Goal: Task Accomplishment & Management: Complete application form

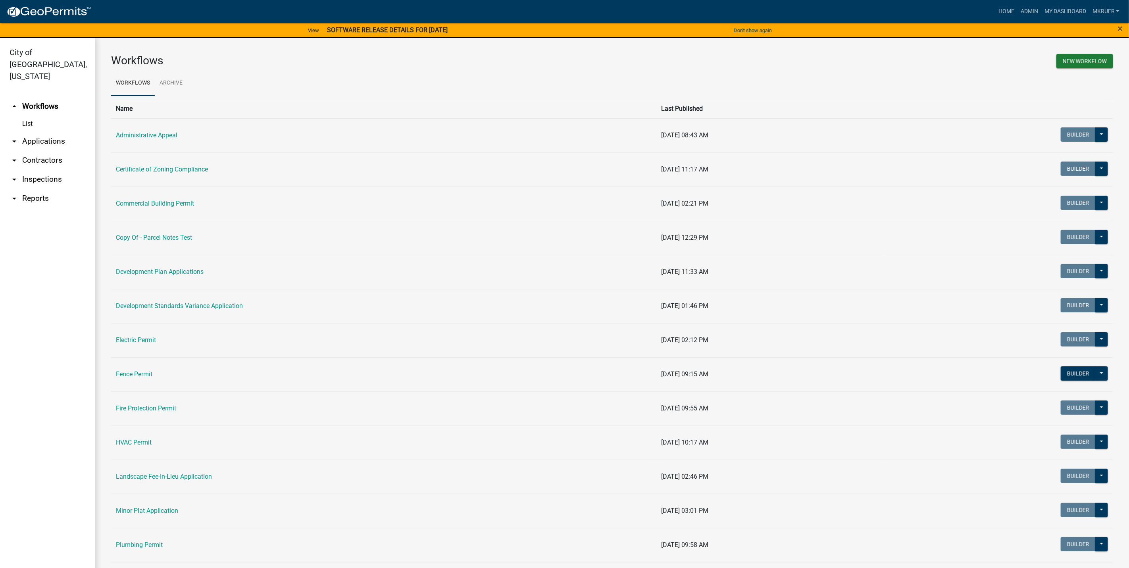
click at [41, 97] on link "arrow_drop_up Workflows" at bounding box center [47, 106] width 95 height 19
click at [152, 205] on link "Commercial Building Permit" at bounding box center [155, 204] width 78 height 8
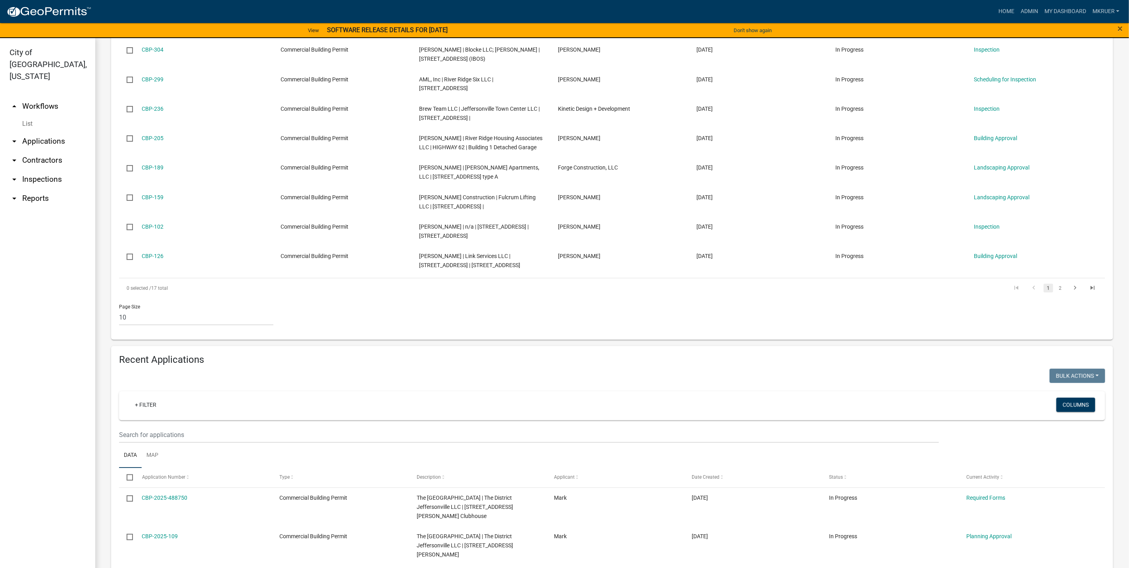
scroll to position [298, 0]
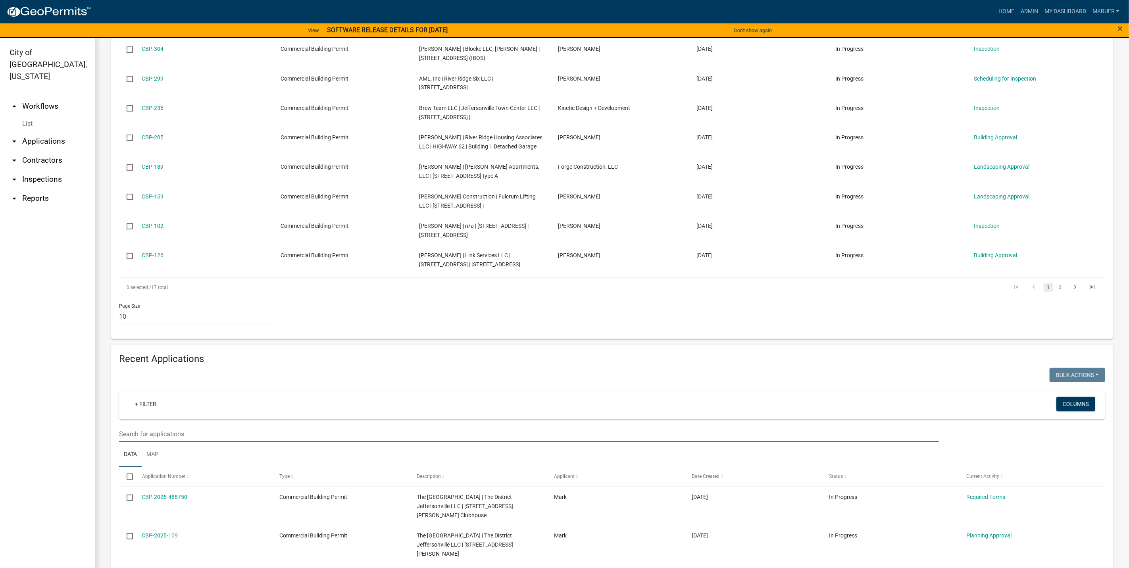
click at [165, 430] on input "text" at bounding box center [529, 434] width 820 height 16
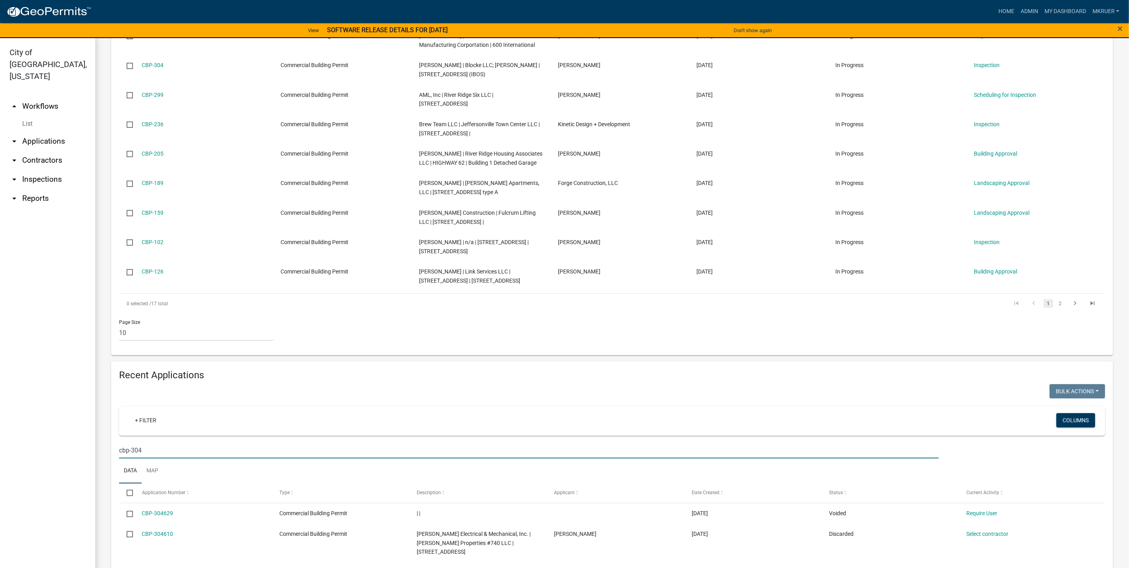
scroll to position [281, 0]
type input "cbp-304"
click at [44, 132] on link "arrow_drop_down Applications" at bounding box center [47, 141] width 95 height 19
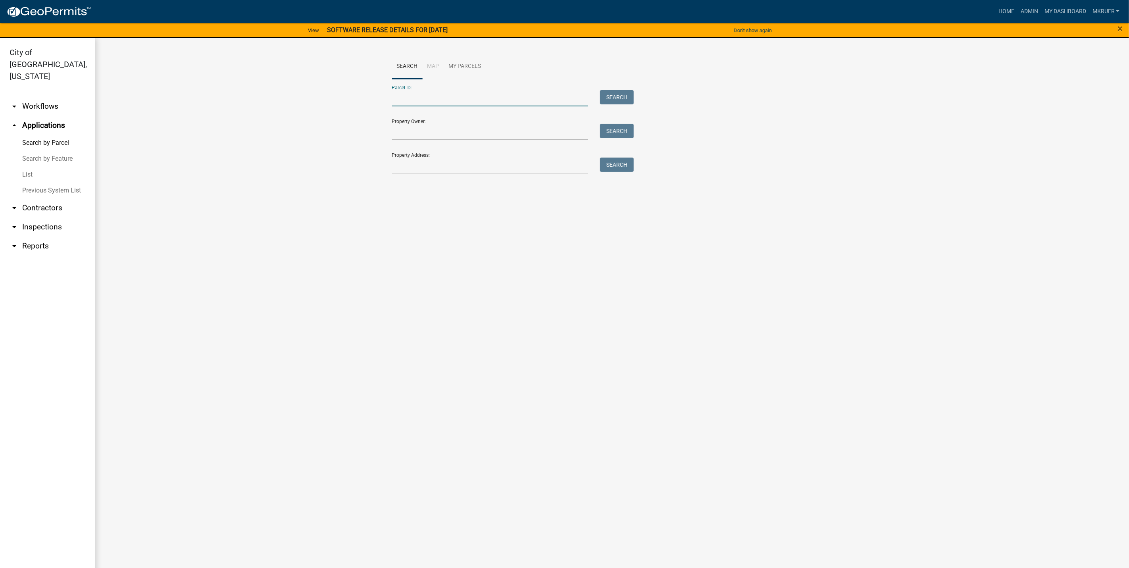
click at [431, 98] on input "Parcel ID:" at bounding box center [490, 98] width 196 height 16
type input "10-42-03-900-024.000-039"
click at [616, 96] on button "Search" at bounding box center [617, 97] width 34 height 14
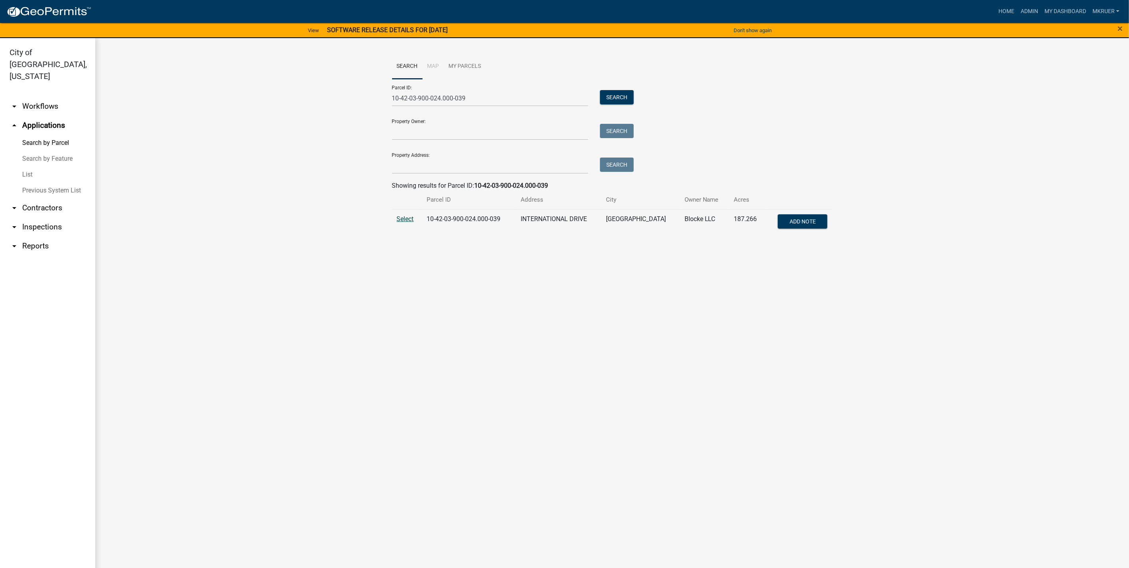
click at [405, 219] on span "Select" at bounding box center [405, 219] width 17 height 8
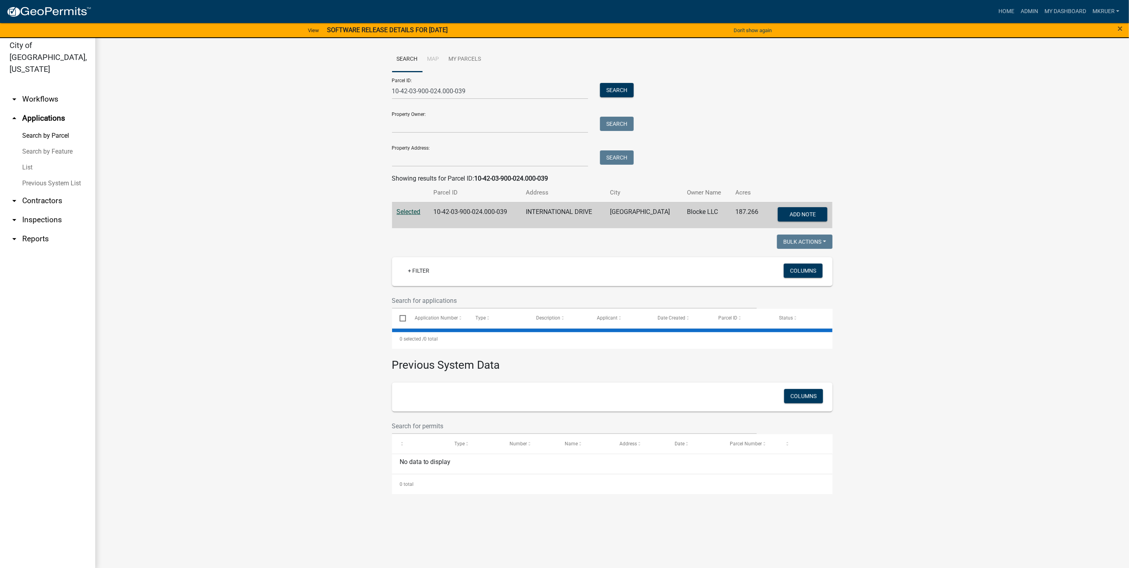
scroll to position [10, 0]
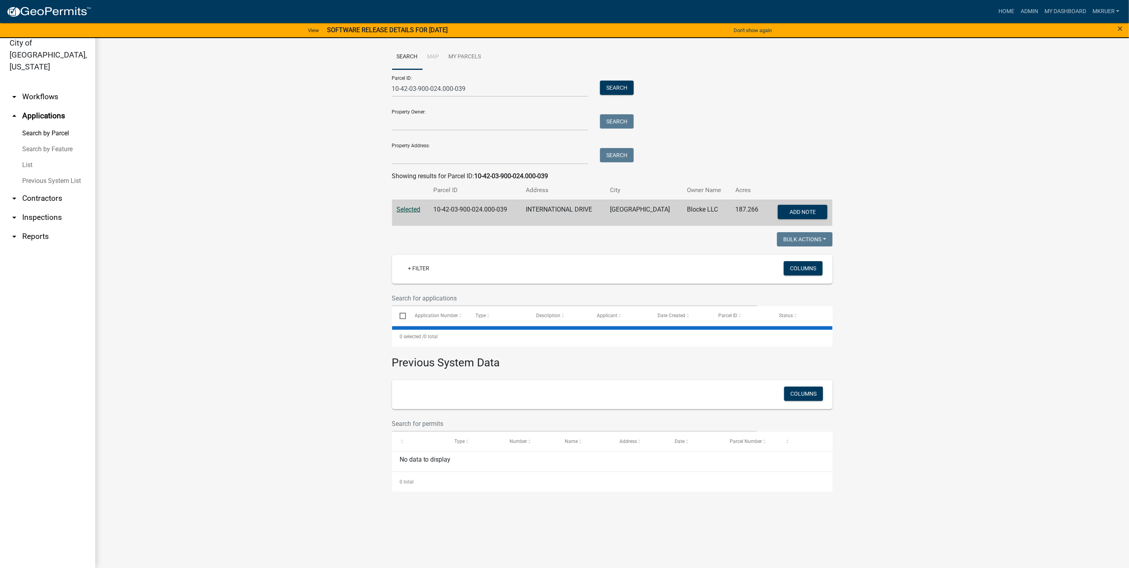
select select "3: 100"
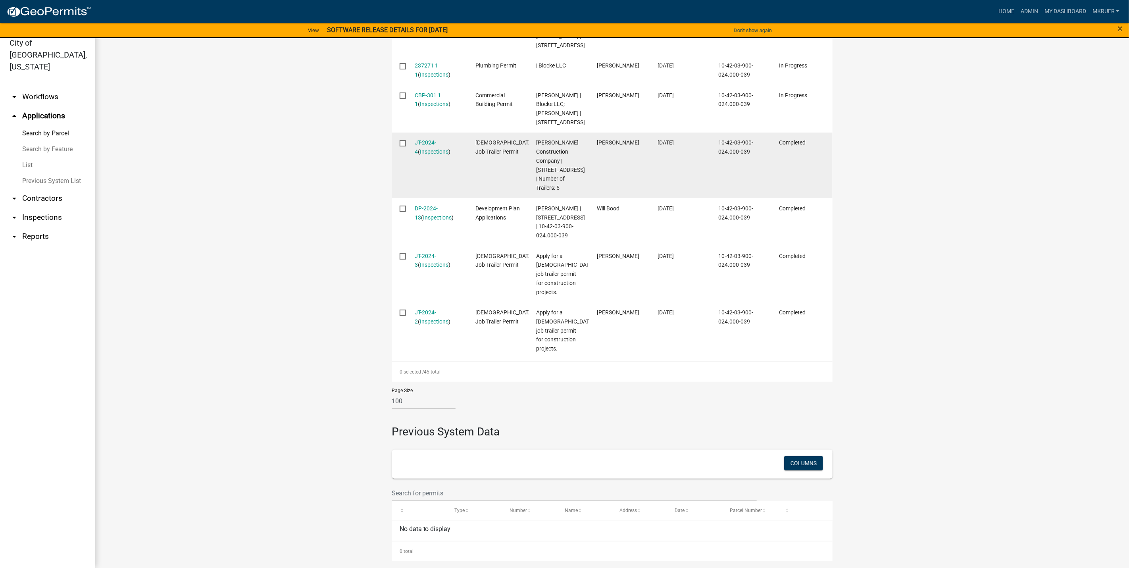
scroll to position [2024, 0]
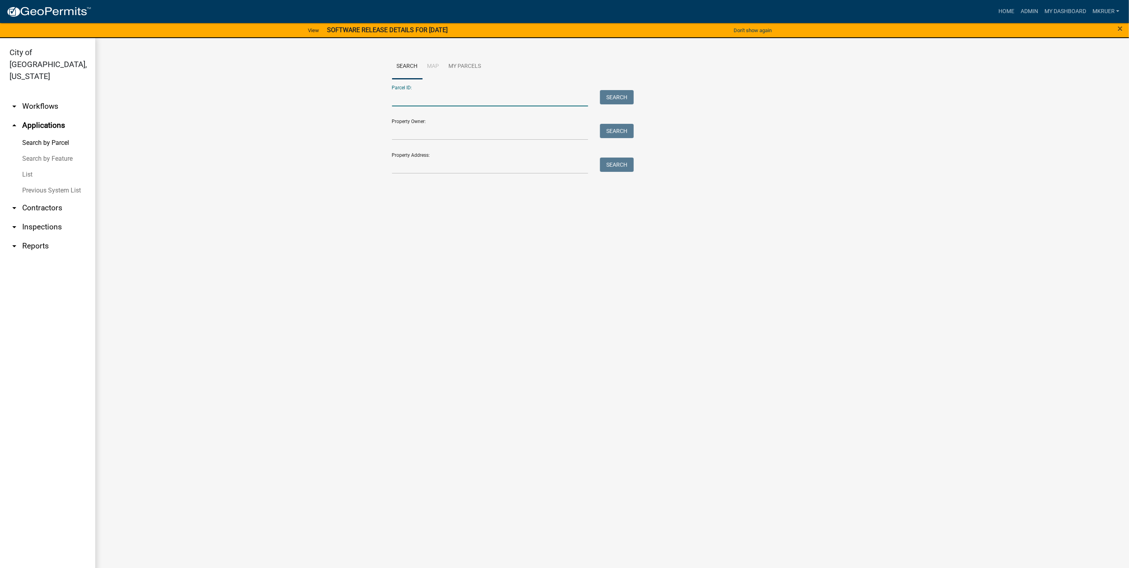
click at [462, 98] on input "Parcel ID:" at bounding box center [490, 98] width 196 height 16
type input "10-42-03-900-024.000-039"
click at [619, 98] on button "Search" at bounding box center [617, 97] width 34 height 14
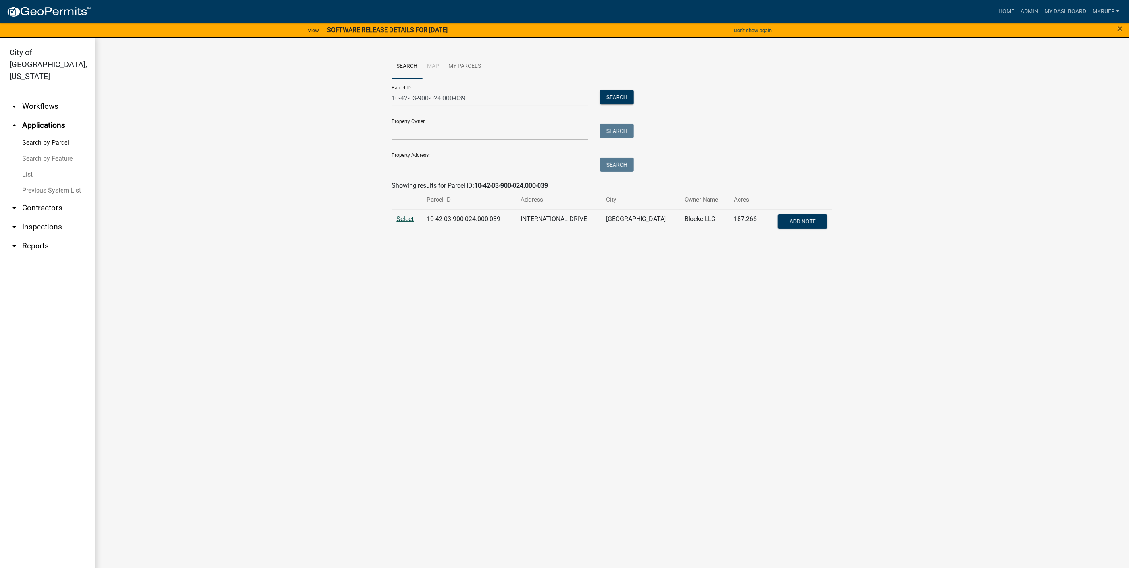
click at [405, 218] on span "Select" at bounding box center [405, 219] width 17 height 8
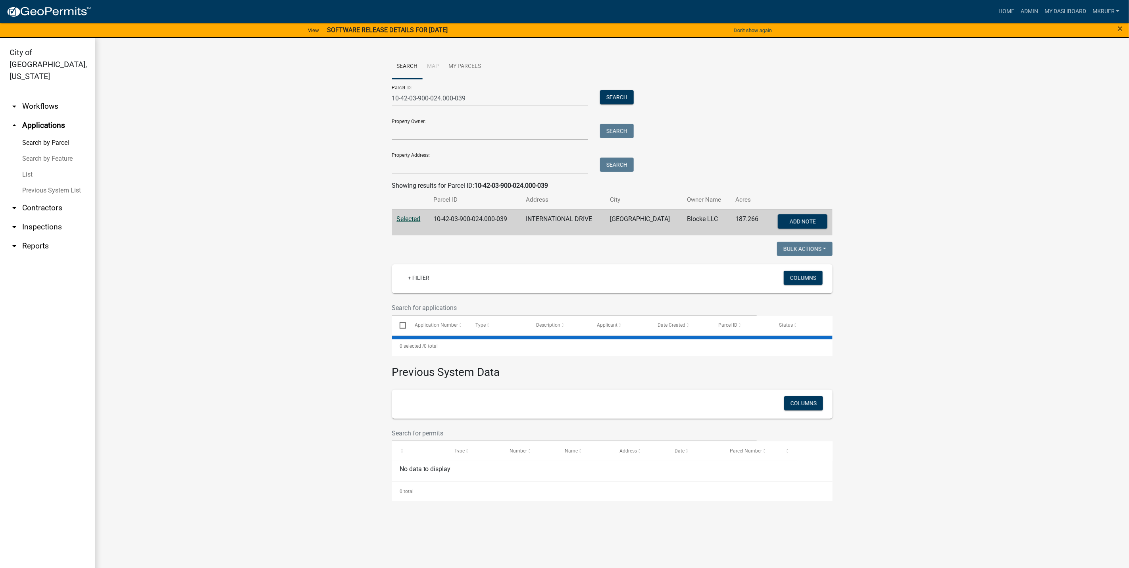
select select "3: 100"
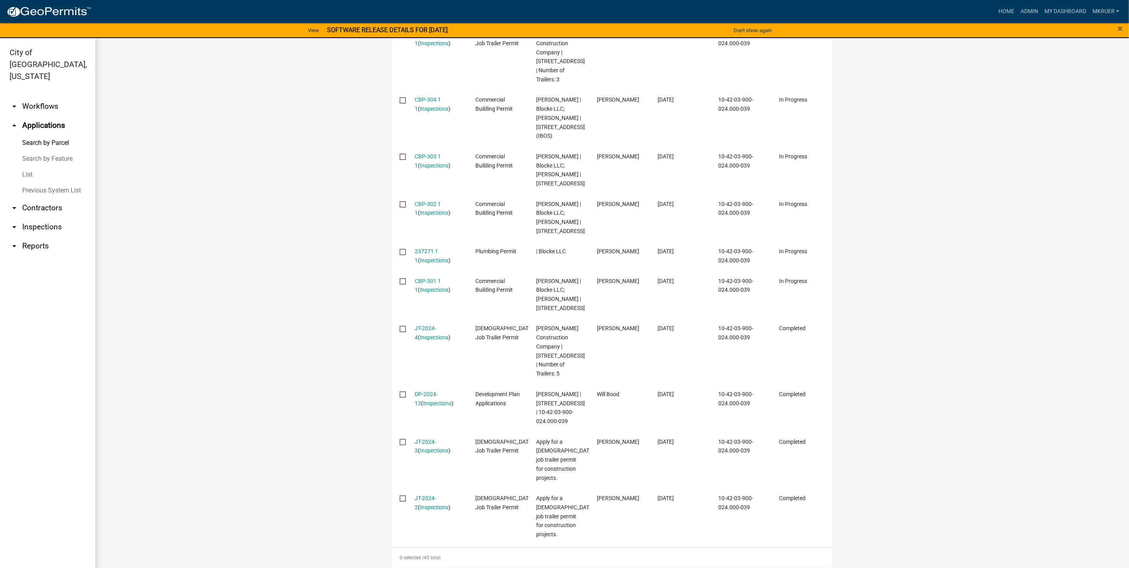
scroll to position [1905, 0]
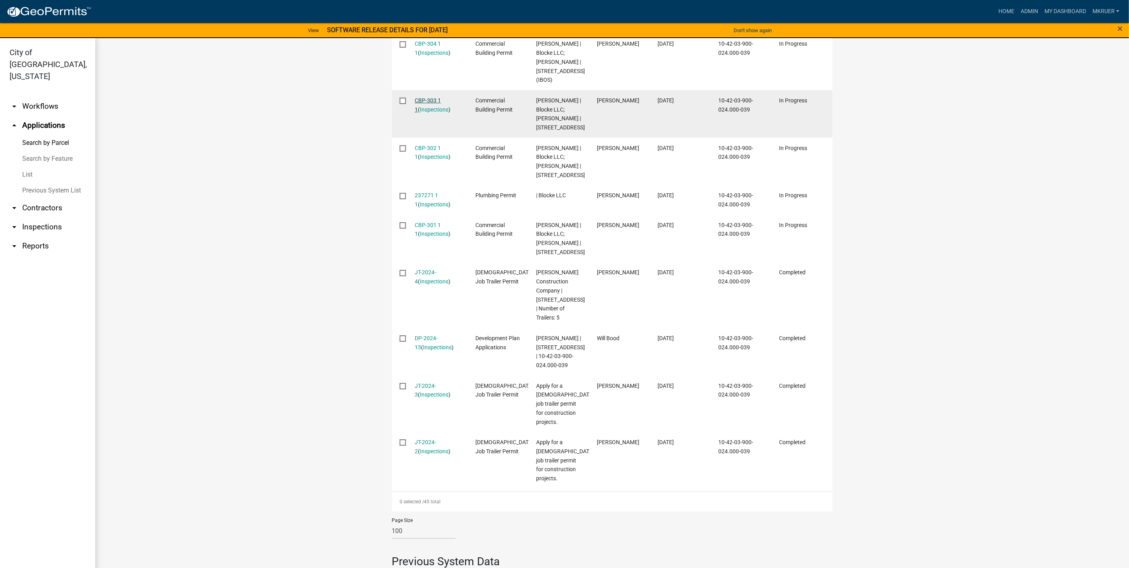
click at [425, 113] on link "CBP-303 1 1" at bounding box center [428, 104] width 26 height 15
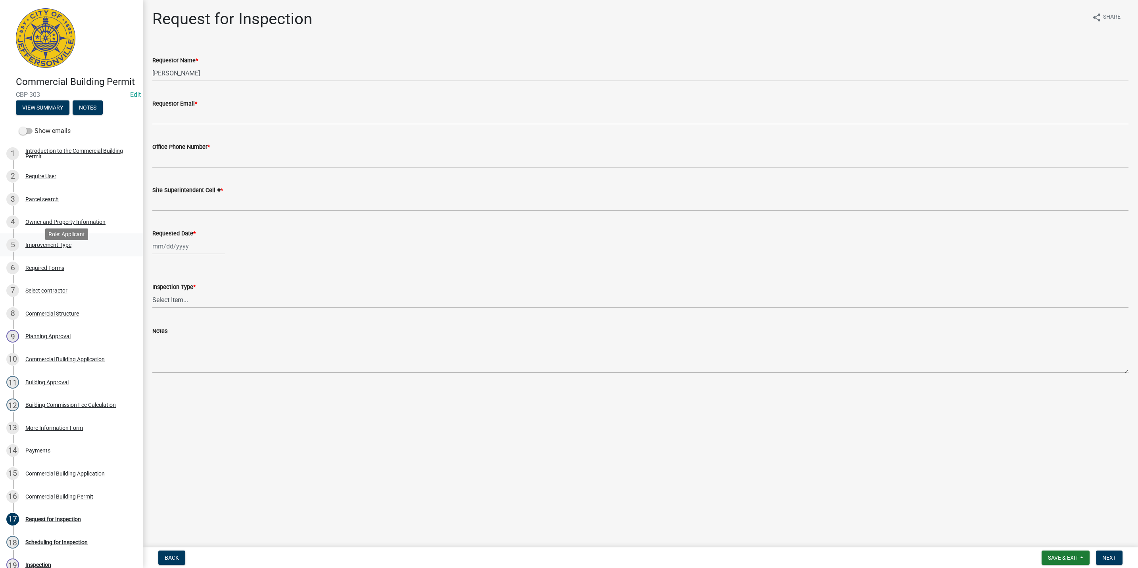
click at [46, 248] on div "Improvement Type" at bounding box center [48, 245] width 46 height 6
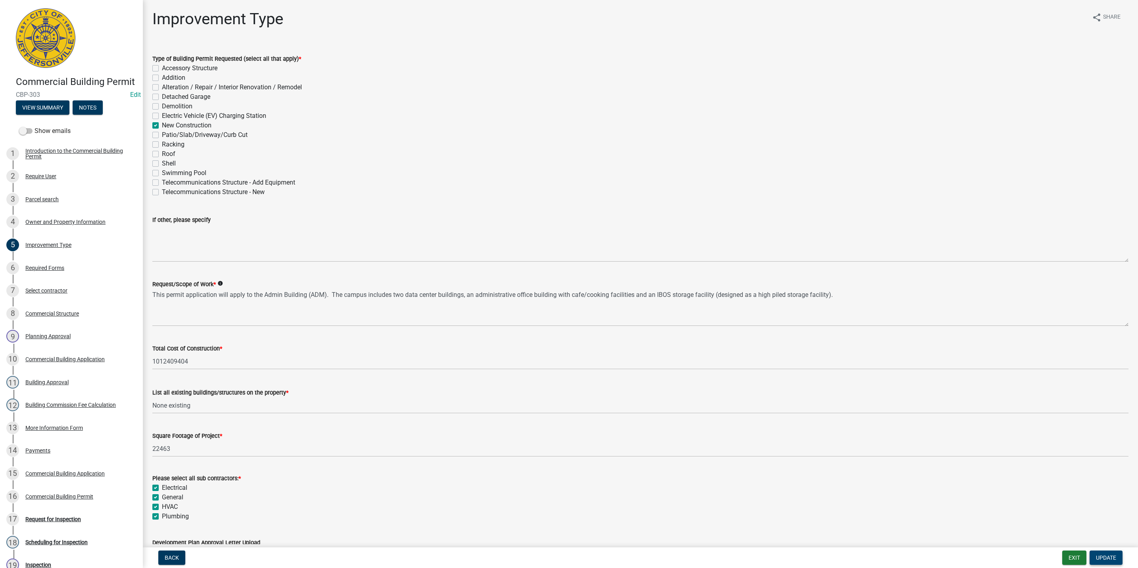
click at [1105, 558] on span "Update" at bounding box center [1106, 557] width 20 height 6
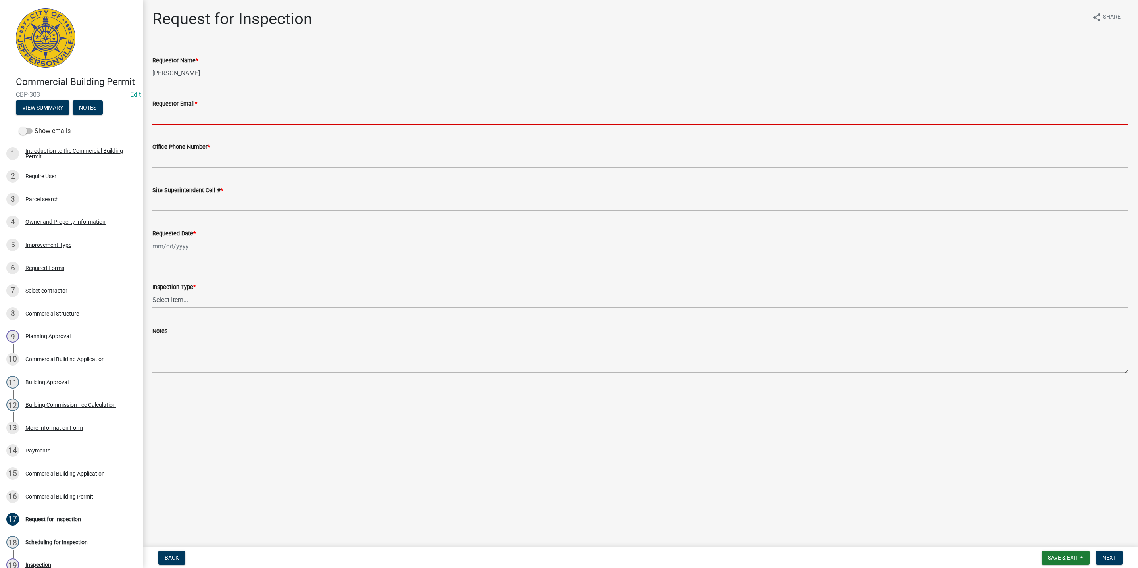
click at [176, 115] on input "Requestor Email *" at bounding box center [640, 116] width 976 height 16
type input "[EMAIL_ADDRESS][DOMAIN_NAME]"
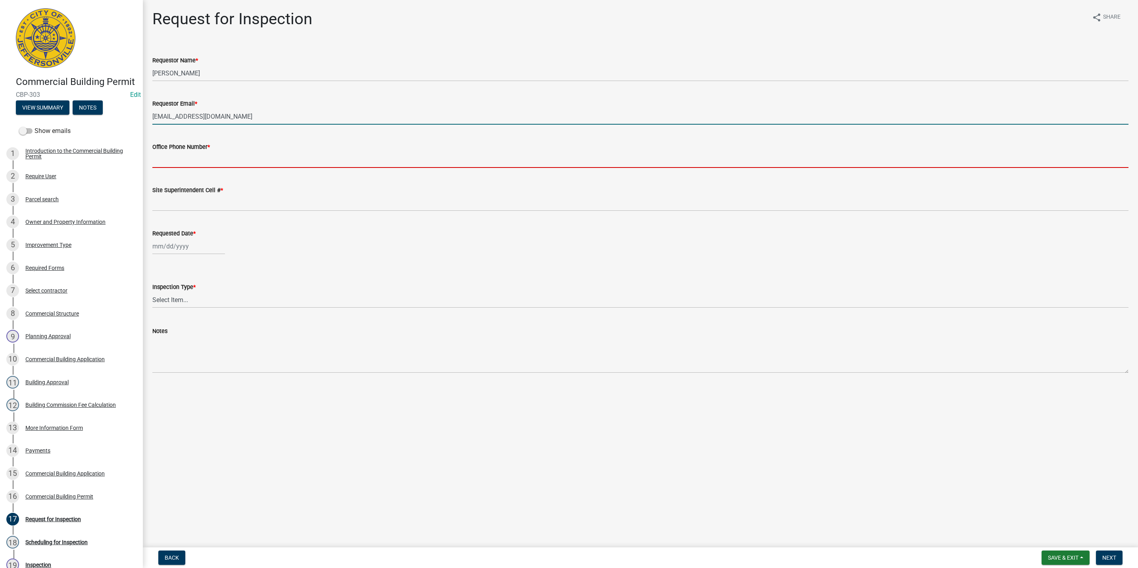
type input "5027731843"
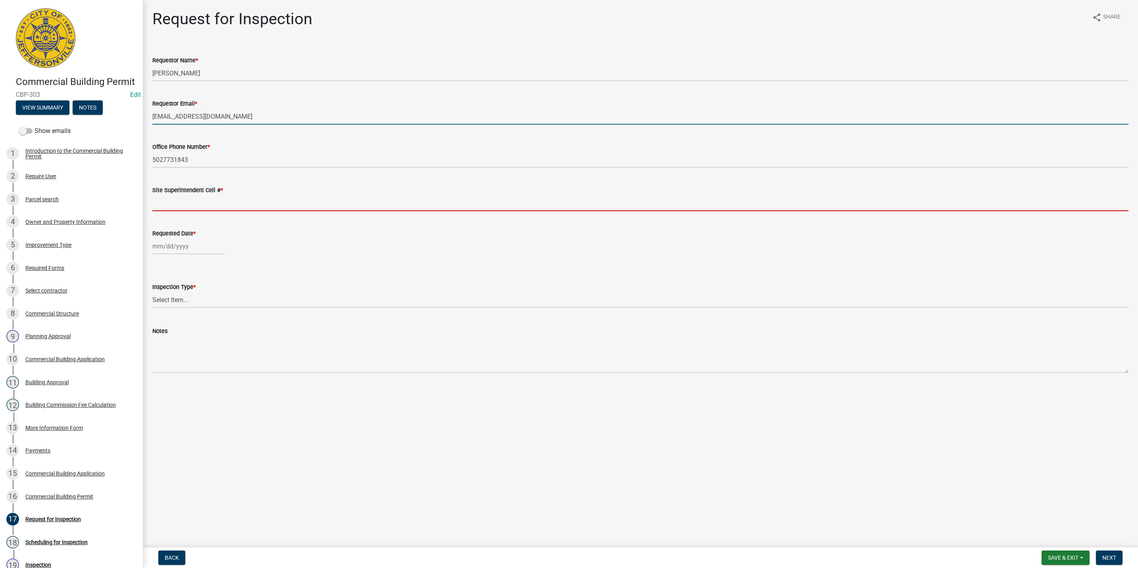
type input "5027731843"
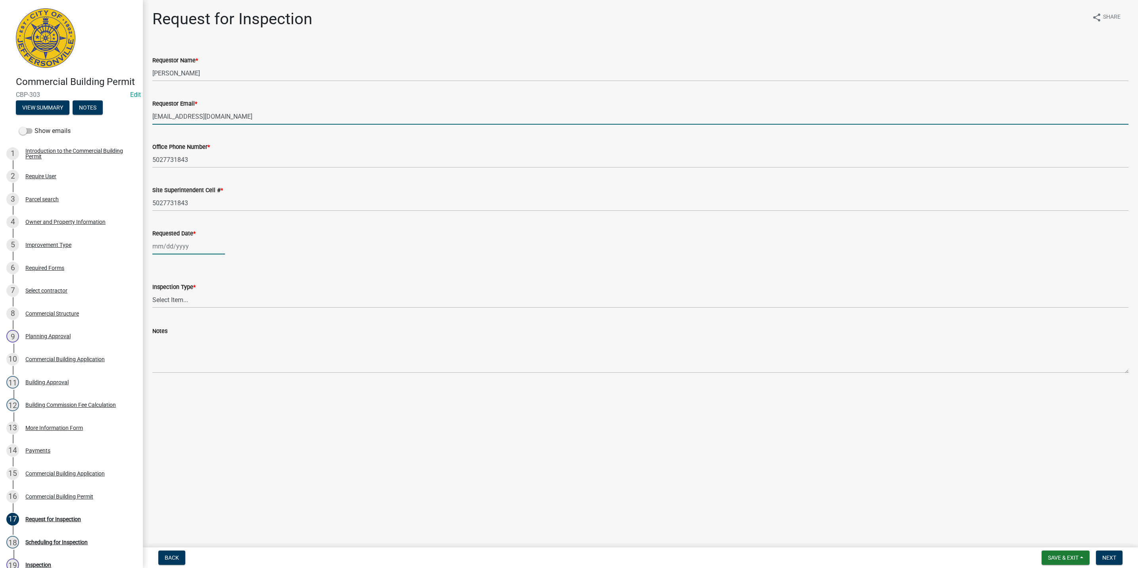
type input "[DATE]"
select select "10"
select select "2025"
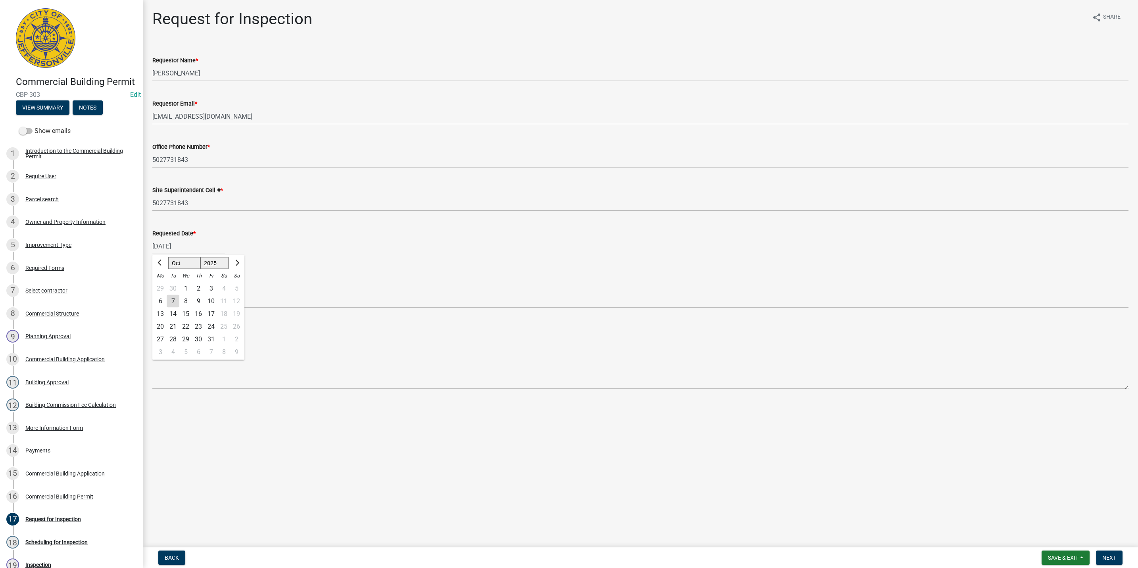
click at [181, 302] on div "8" at bounding box center [185, 301] width 13 height 13
type input "[DATE]"
click at [182, 302] on select "Select Item... Footer Foundation Framing Final Misc" at bounding box center [640, 300] width 976 height 16
click at [152, 292] on select "Select Item... Footer Foundation Framing Final Misc" at bounding box center [640, 300] width 976 height 16
select select "63bbc40c-1f45-4bda-8284-fb85545ffc9a"
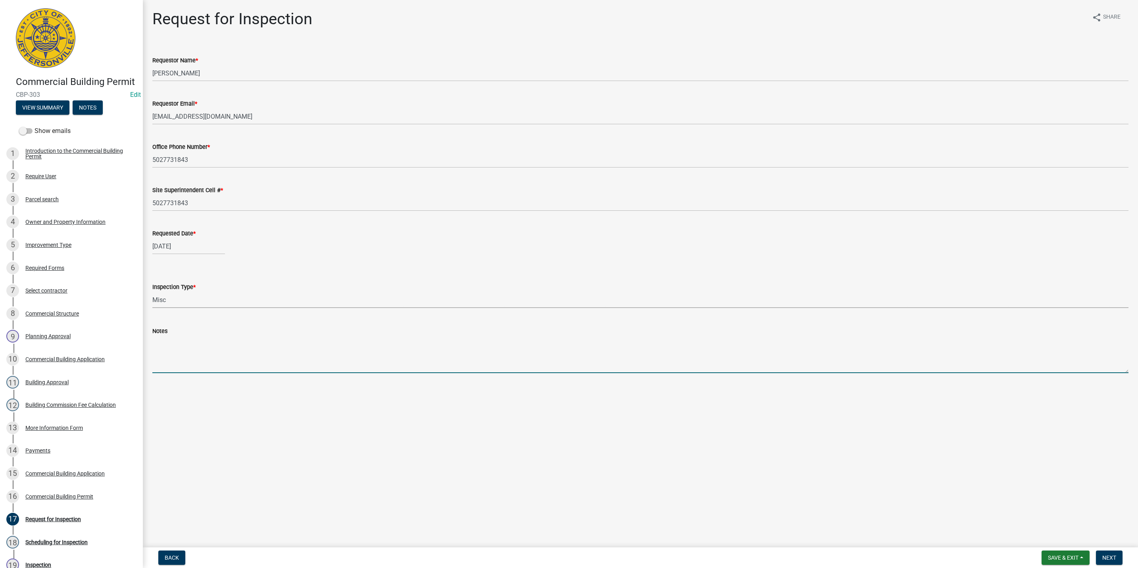
click at [162, 350] on textarea "Notes" at bounding box center [640, 354] width 976 height 37
type textarea "Above Ceiling"
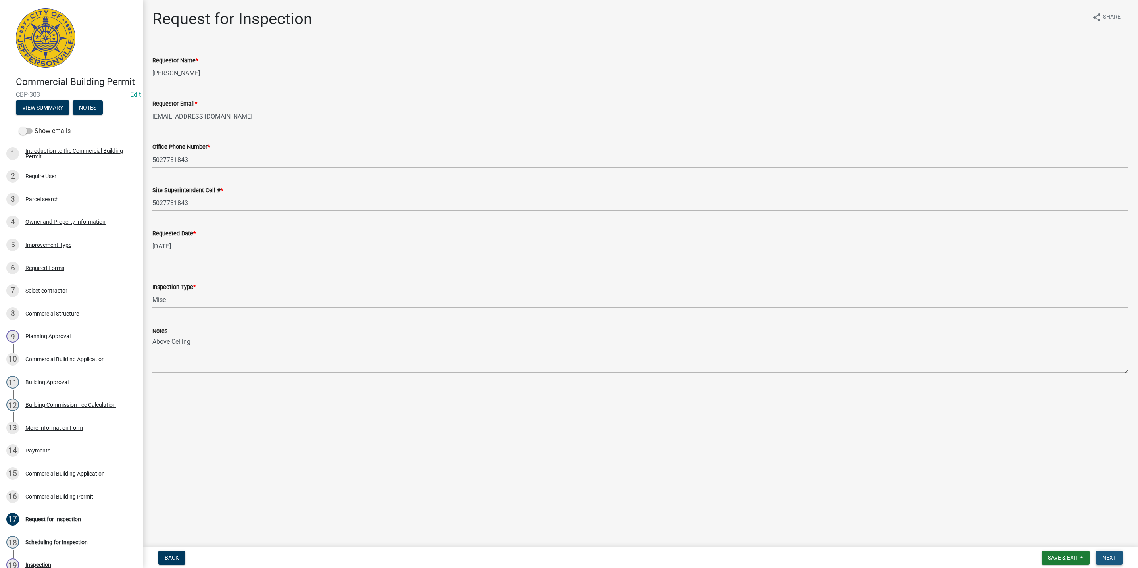
click at [1109, 560] on span "Next" at bounding box center [1109, 557] width 14 height 6
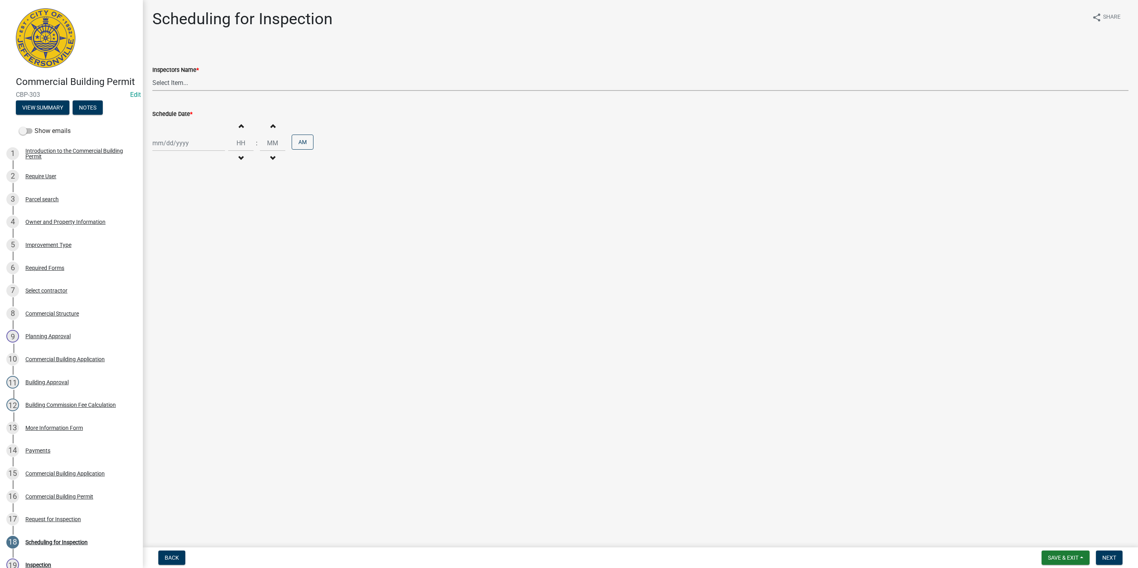
click at [195, 82] on select "Select Item... [PERSON_NAME] ([PERSON_NAME]) [PERSON_NAME] ([PERSON_NAME]) mkru…" at bounding box center [640, 83] width 976 height 16
select select "fdb3bcc6-ce93-4663-8a18-5c08884dd177"
click at [152, 75] on select "Select Item... [PERSON_NAME] ([PERSON_NAME]) [PERSON_NAME] ([PERSON_NAME]) mkru…" at bounding box center [640, 83] width 976 height 16
select select "10"
select select "2025"
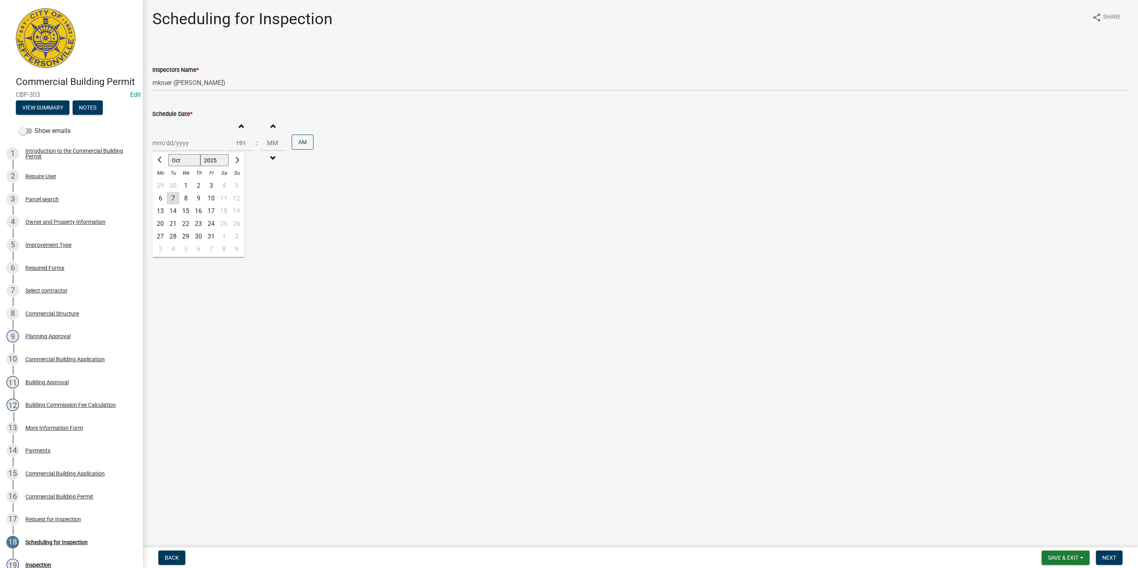
click at [174, 144] on div "[PERSON_NAME] Feb Mar Apr [PERSON_NAME][DATE] Oct Nov [DATE] 1526 1527 1528 152…" at bounding box center [188, 143] width 73 height 16
click at [186, 197] on div "8" at bounding box center [185, 198] width 13 height 13
type input "[DATE]"
click at [239, 127] on span "button" at bounding box center [241, 126] width 4 height 6
type input "01"
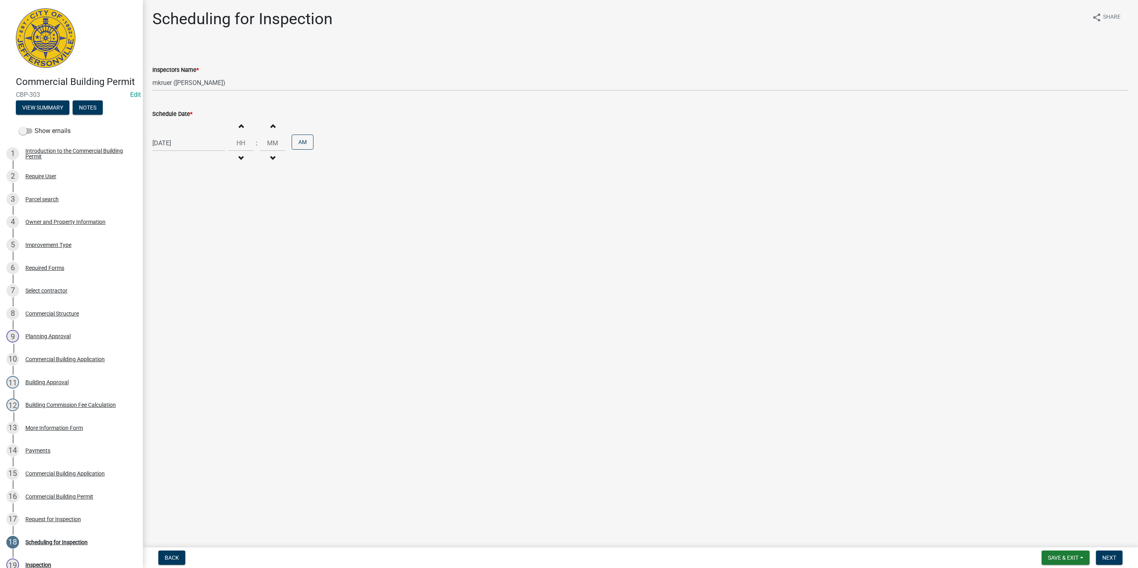
type input "00"
click at [300, 140] on button "AM" at bounding box center [303, 142] width 22 height 15
click at [1110, 557] on span "Next" at bounding box center [1109, 557] width 14 height 6
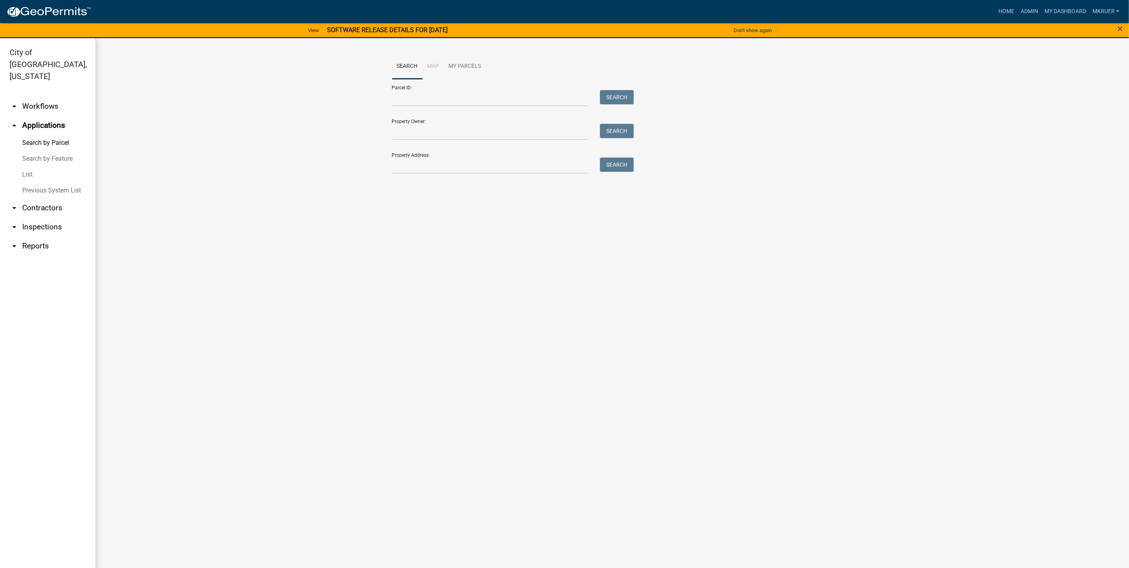
click at [42, 217] on link "arrow_drop_down Inspections" at bounding box center [47, 226] width 95 height 19
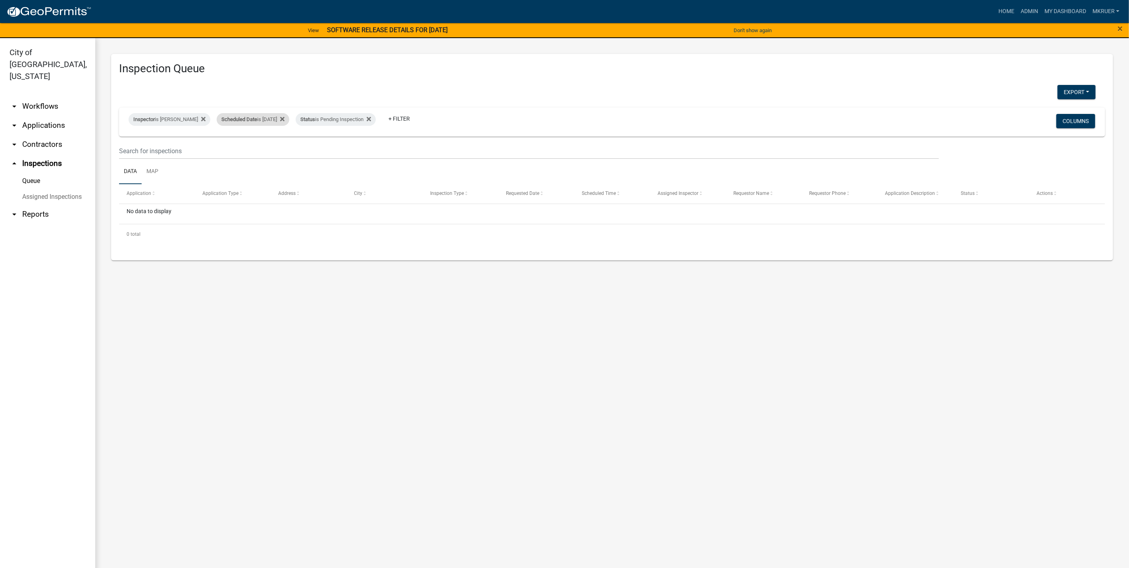
click at [269, 118] on div "Scheduled Date is [DATE]" at bounding box center [253, 119] width 73 height 13
click at [273, 149] on input "[DATE]" at bounding box center [248, 149] width 56 height 16
type input "[DATE]"
